Goal: Go to known website: Access a specific website the user already knows

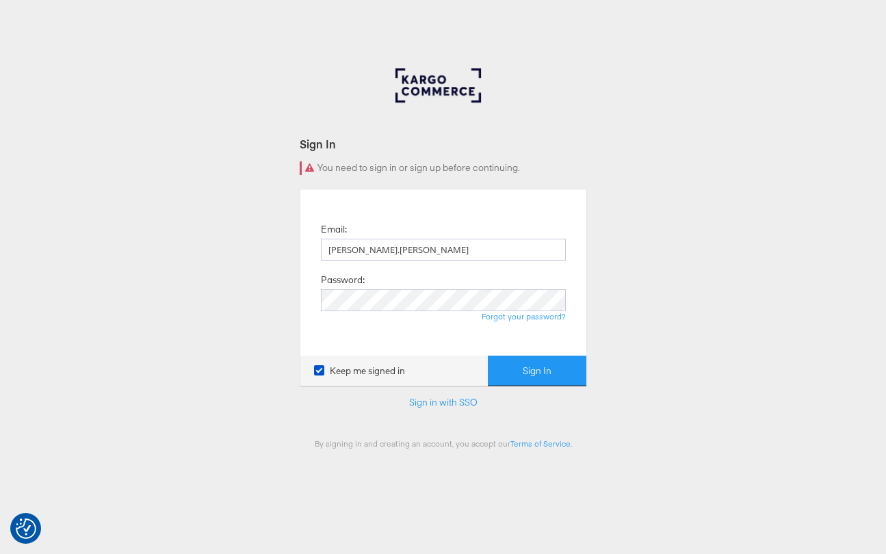
type input "namit.kumar@kargo.com"
click at [488, 356] on button "Sign In" at bounding box center [537, 371] width 99 height 31
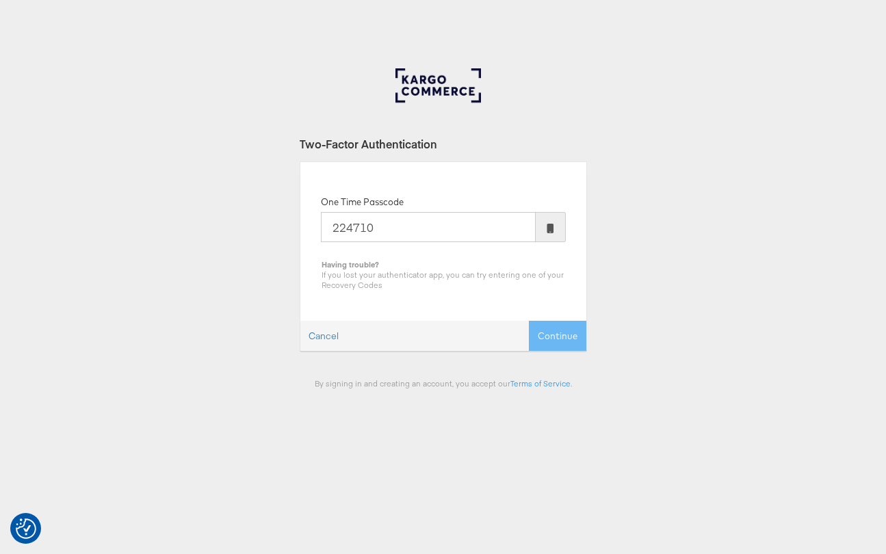
type input "224710"
click at [529, 321] on button "Continue" at bounding box center [557, 336] width 57 height 31
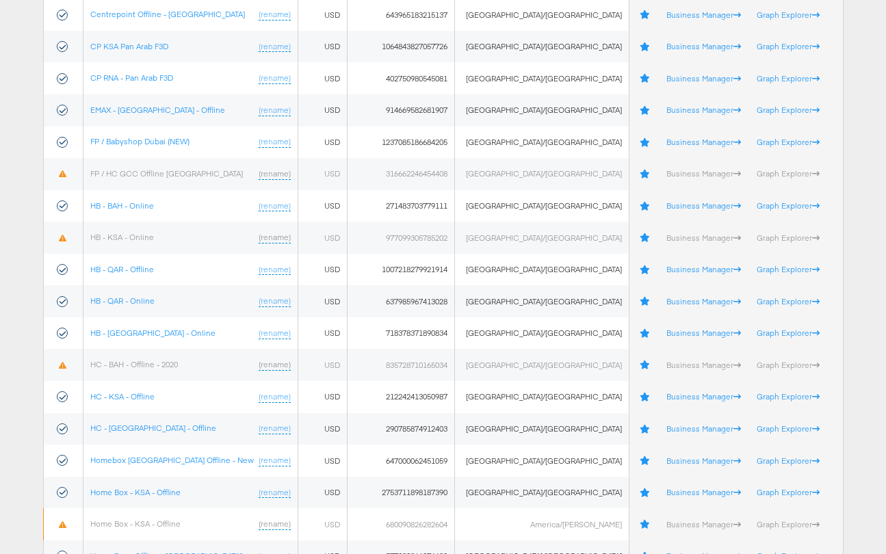
scroll to position [280, 0]
